Goal: Find specific page/section: Find specific page/section

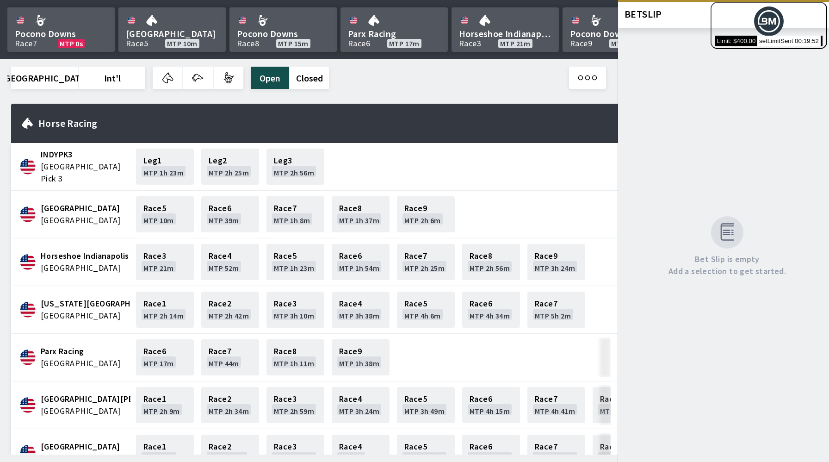
click at [363, 111] on div "Horse Racing" at bounding box center [314, 123] width 607 height 39
